Goal: Task Accomplishment & Management: Manage account settings

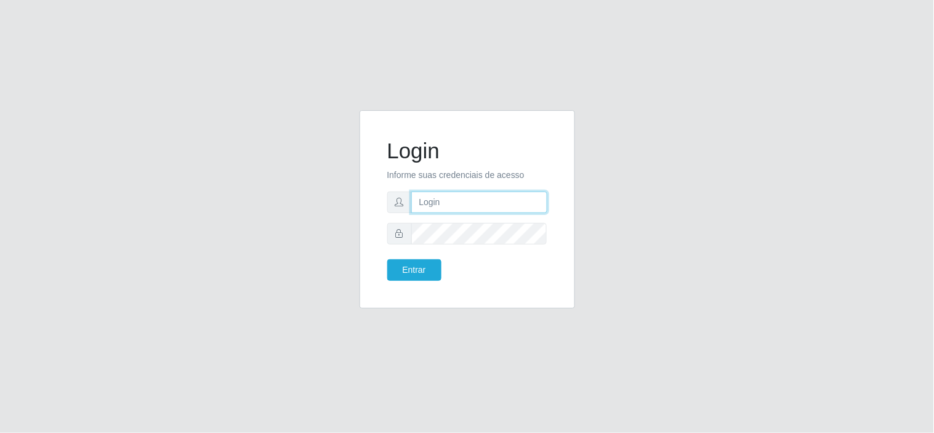
click at [447, 206] on input "text" at bounding box center [479, 203] width 136 height 22
type input "maissa@redecompras06"
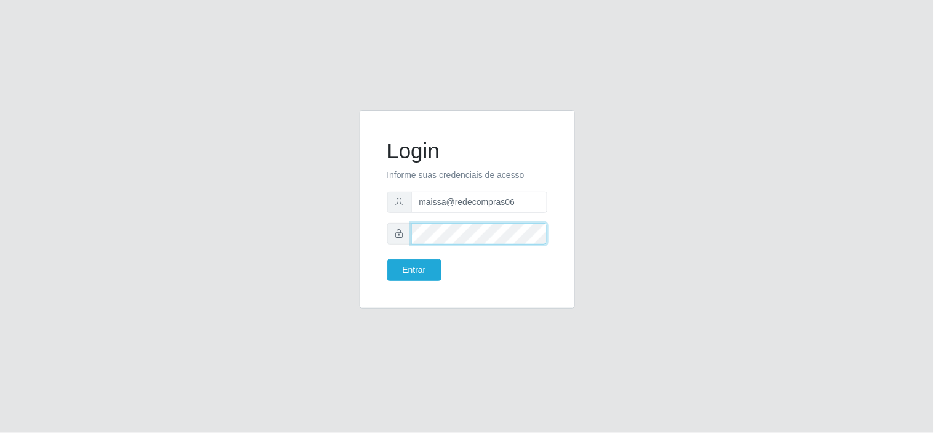
click at [387, 259] on button "Entrar" at bounding box center [414, 270] width 54 height 22
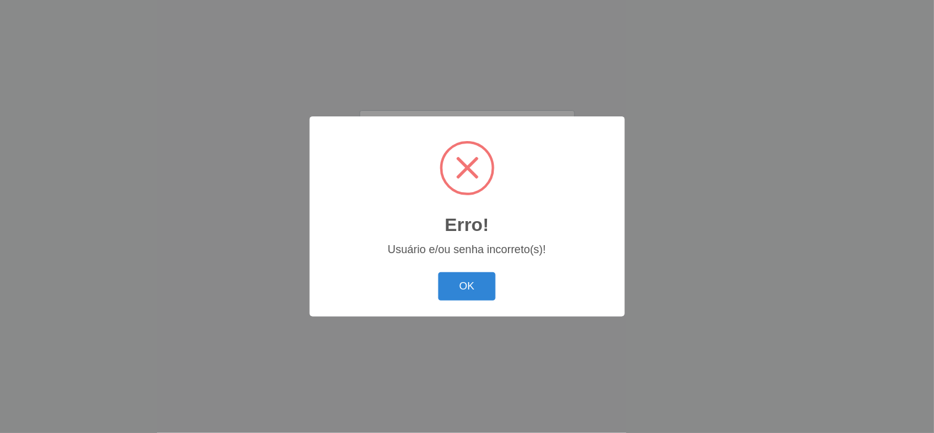
click at [416, 257] on div "Erro! × Usuário e/ou senha incorreto(s)! OK Cancel" at bounding box center [467, 216] width 315 height 200
click at [480, 284] on button "OK" at bounding box center [466, 286] width 57 height 29
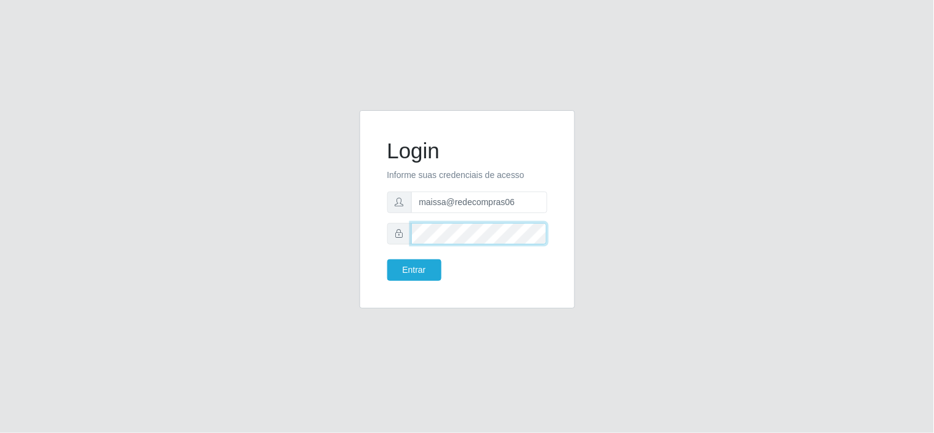
click at [438, 249] on form "Login Informe suas credenciais de acesso maissa@redecompras06 Entrar" at bounding box center [467, 209] width 160 height 143
click at [387, 259] on button "Entrar" at bounding box center [414, 270] width 54 height 22
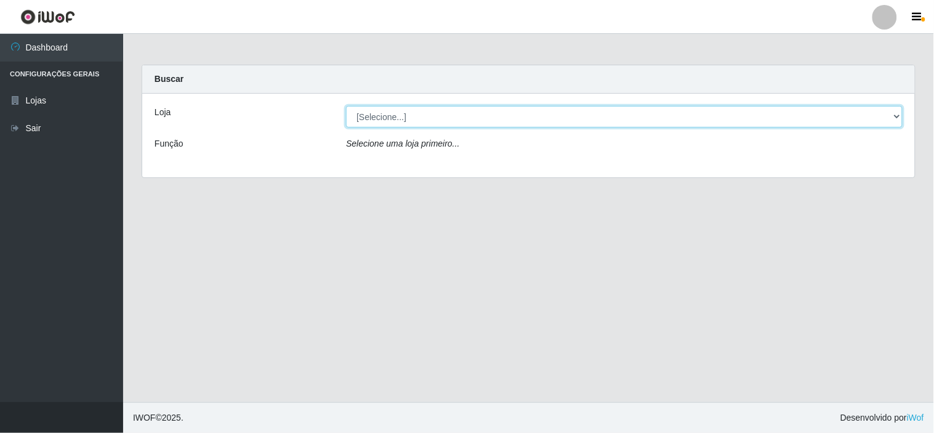
click at [532, 114] on select "[Selecione...] Rede Compras Supermercados - LOJA 6" at bounding box center [624, 117] width 557 height 22
select select "398"
click at [346, 106] on select "[Selecione...] Rede Compras Supermercados - LOJA 6" at bounding box center [624, 117] width 557 height 22
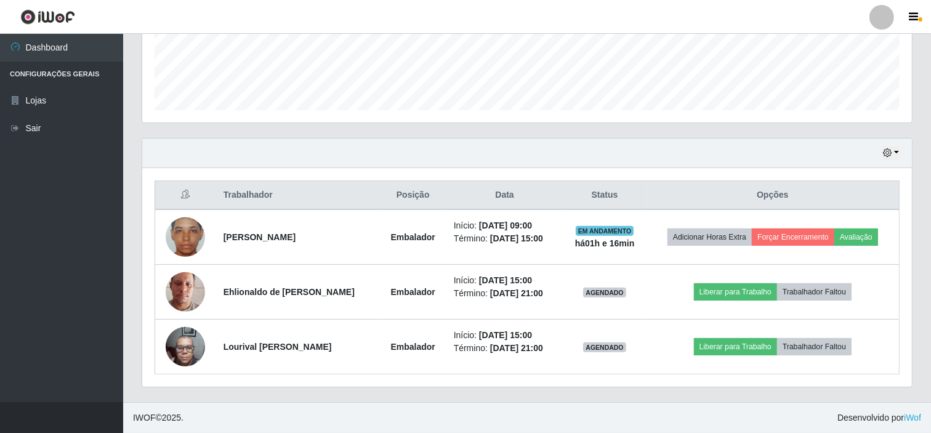
scroll to position [193, 0]
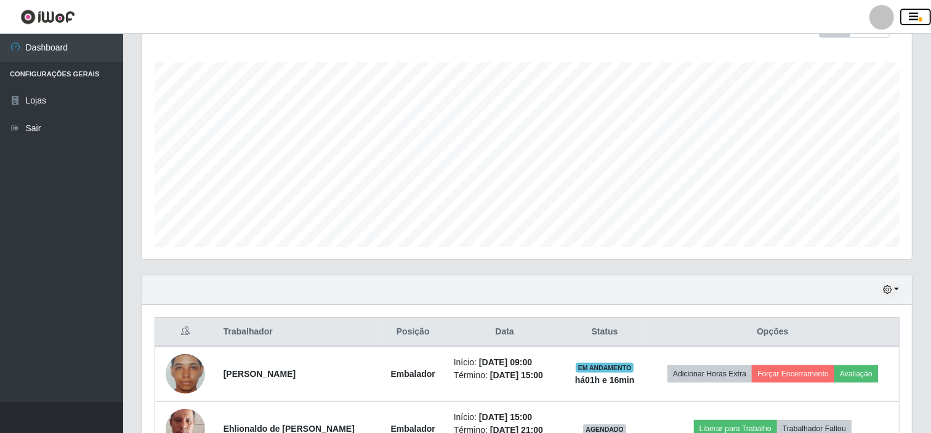
click at [915, 15] on icon "button" at bounding box center [914, 17] width 9 height 11
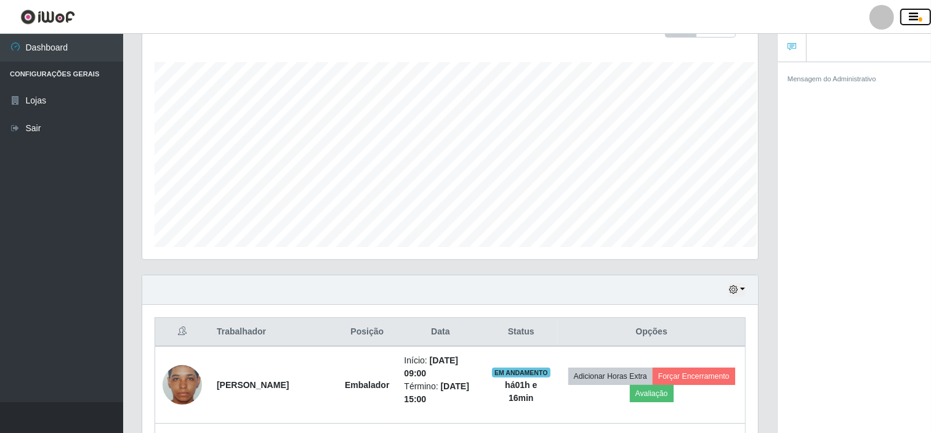
scroll to position [615610, 615249]
click at [877, 10] on div at bounding box center [882, 17] width 25 height 25
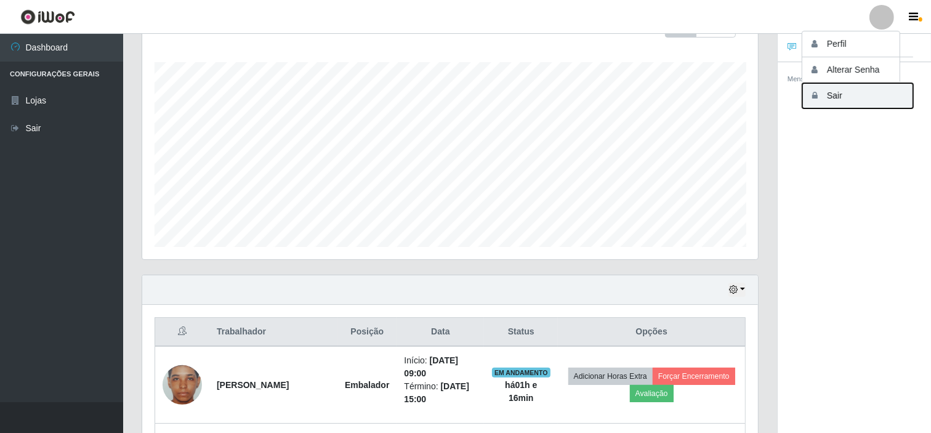
click at [843, 94] on button "Sair" at bounding box center [857, 95] width 111 height 25
